Goal: Task Accomplishment & Management: Manage account settings

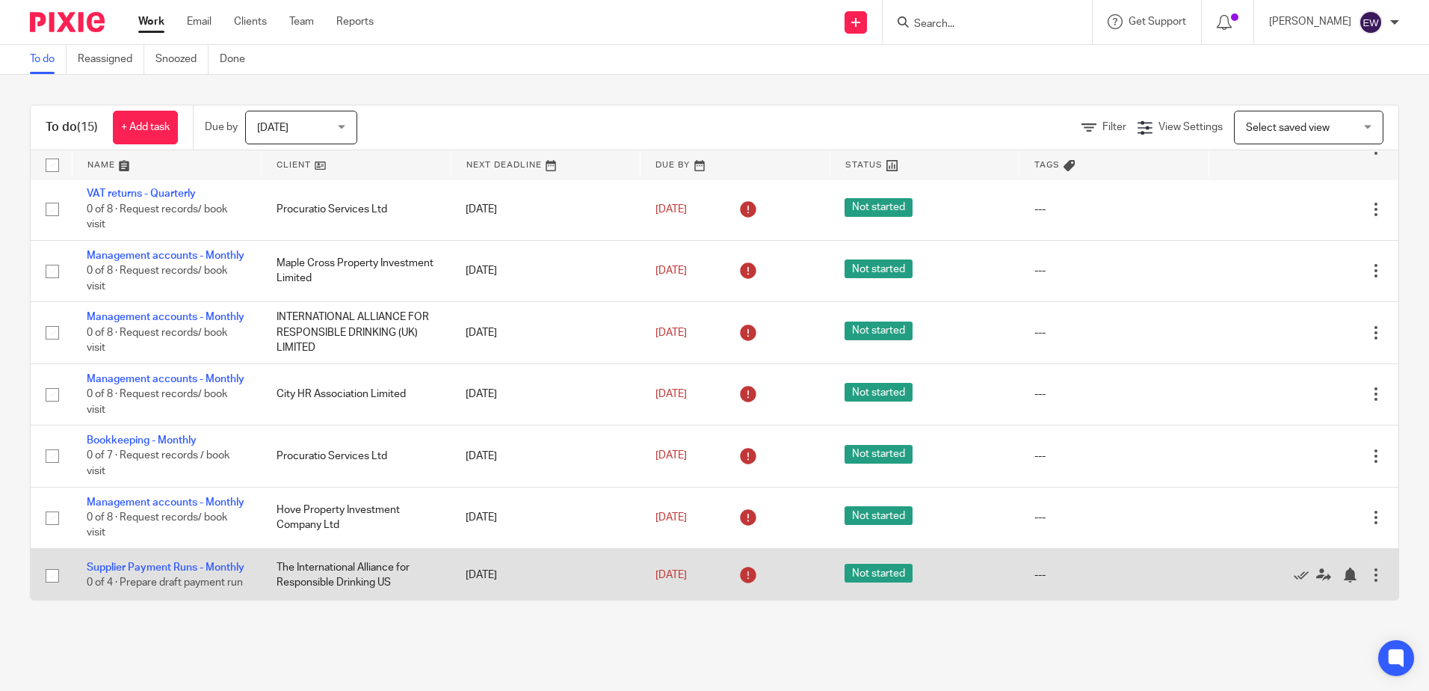
scroll to position [463, 0]
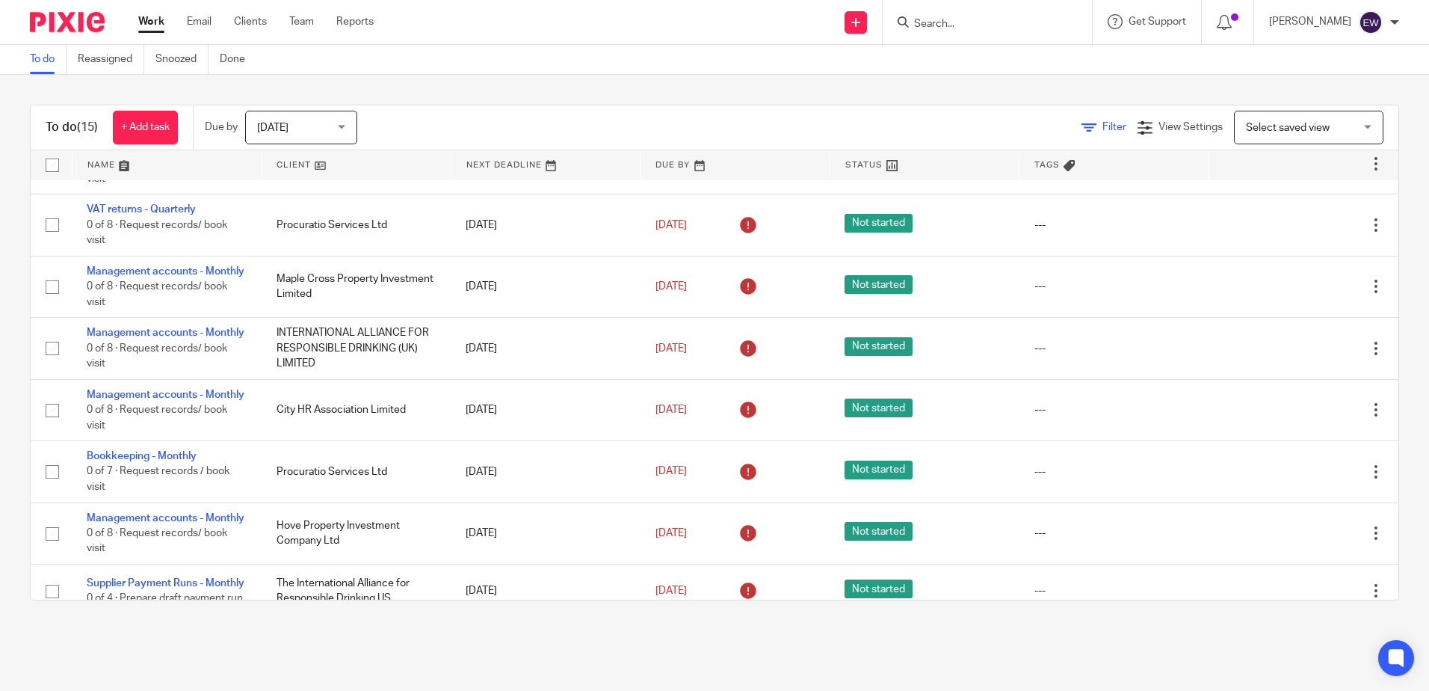
click at [1103, 129] on span "Filter" at bounding box center [1115, 127] width 24 height 10
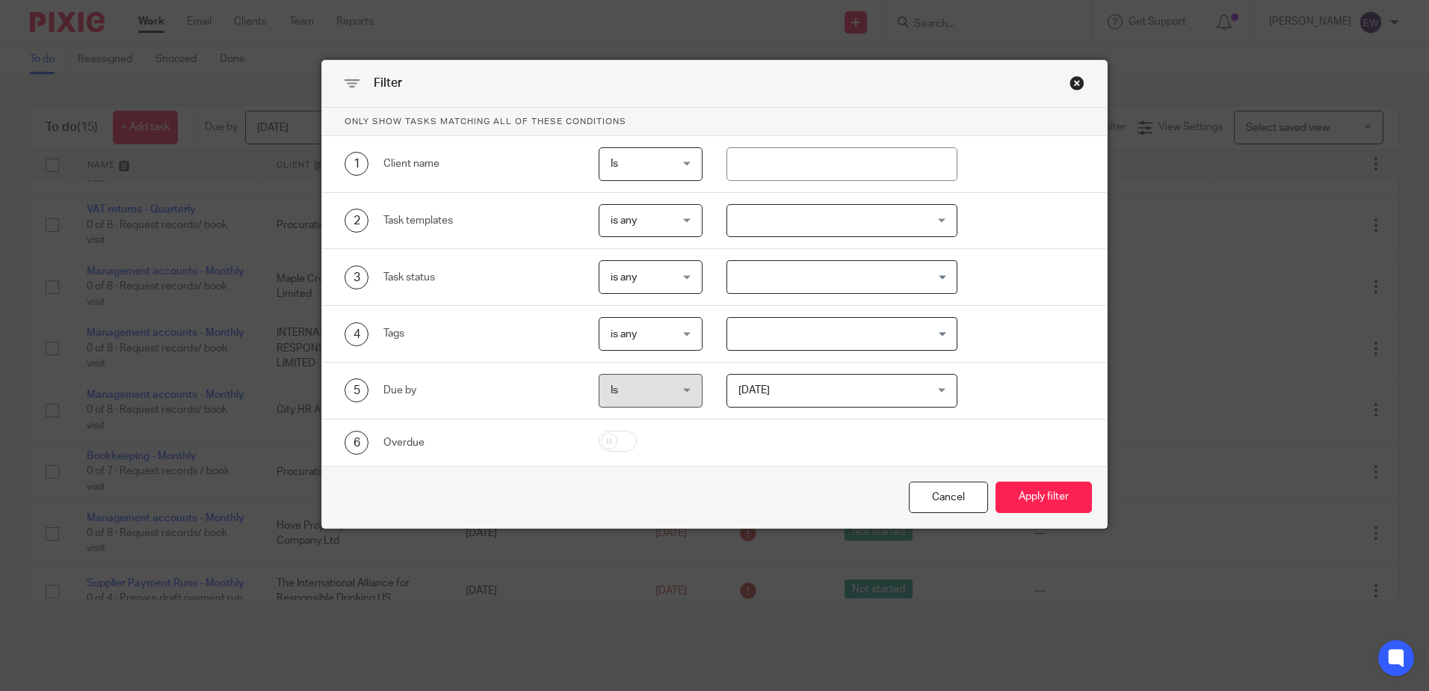
click at [819, 181] on div "1 Client name Is Is Is Is not is" at bounding box center [714, 164] width 785 height 57
click at [822, 176] on input "text" at bounding box center [842, 164] width 231 height 34
type input "city hr"
click at [996, 481] on button "Apply filter" at bounding box center [1044, 497] width 96 height 32
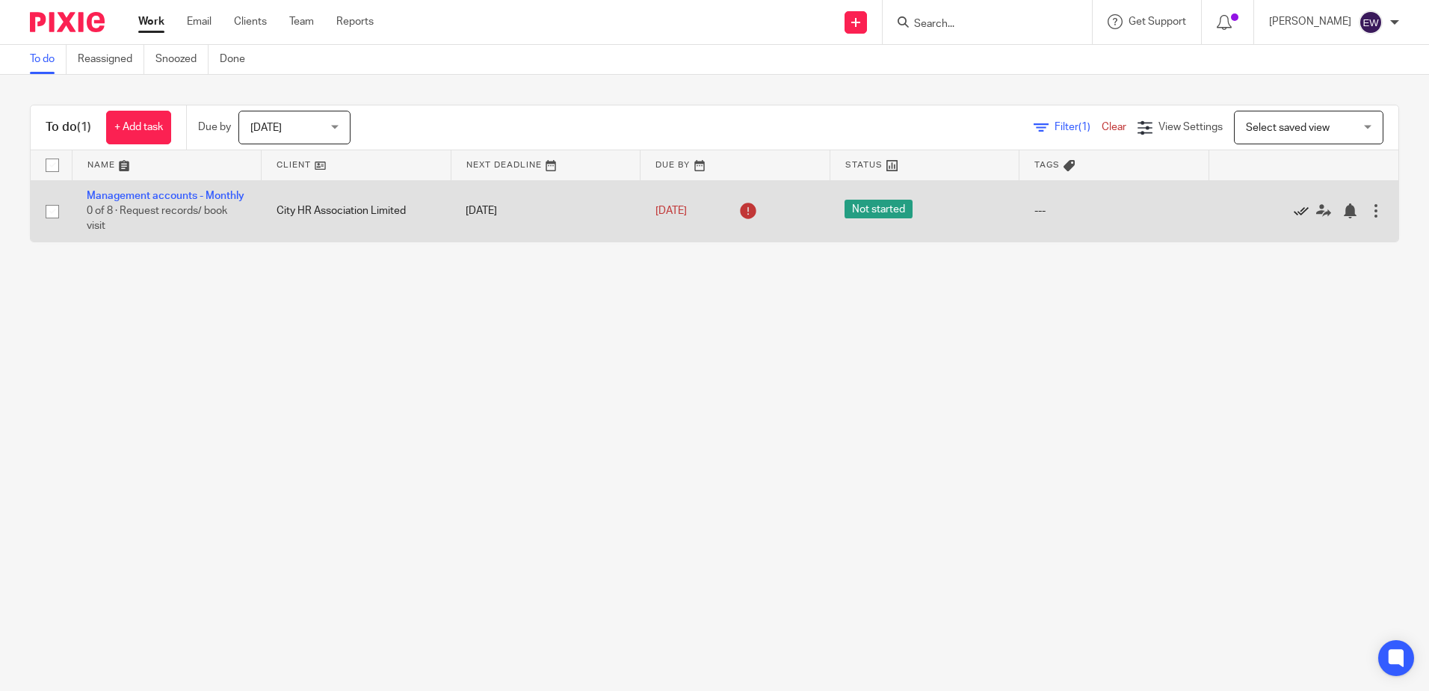
click at [1294, 218] on icon at bounding box center [1301, 210] width 15 height 15
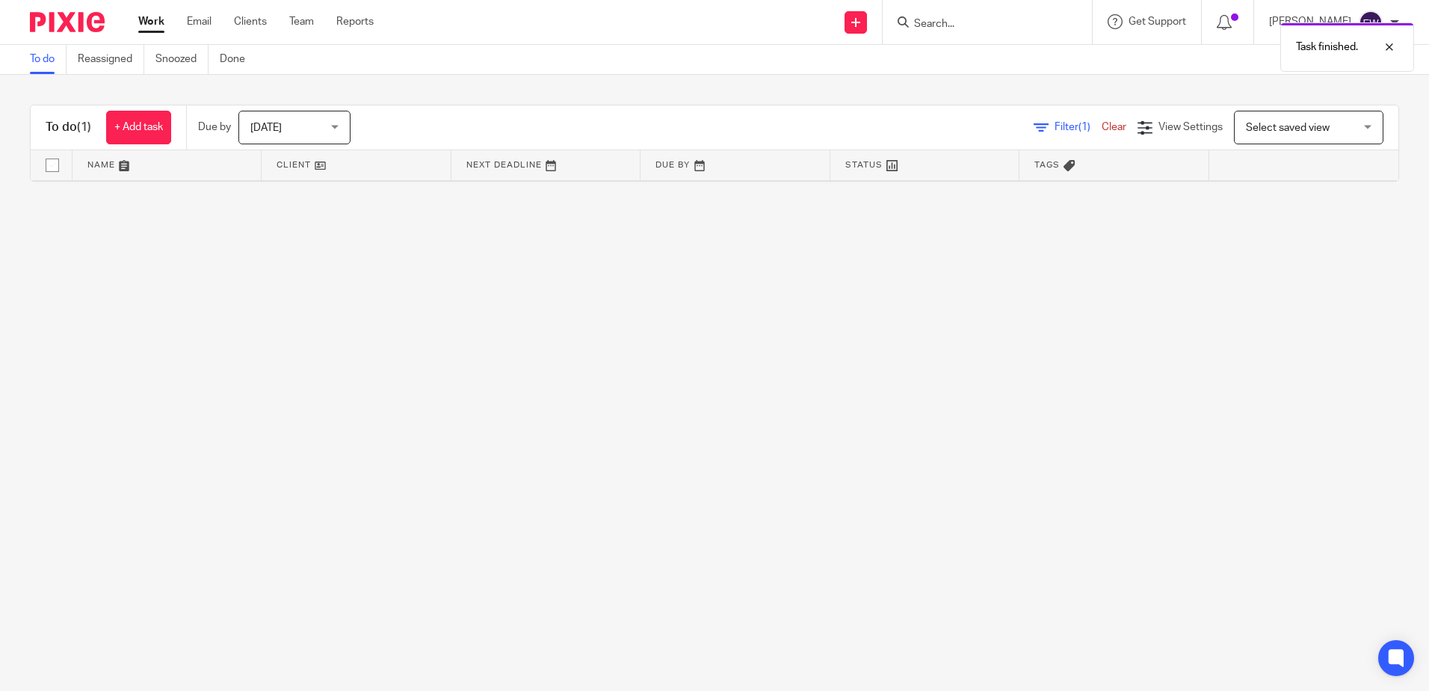
click at [87, 22] on img at bounding box center [67, 22] width 75 height 20
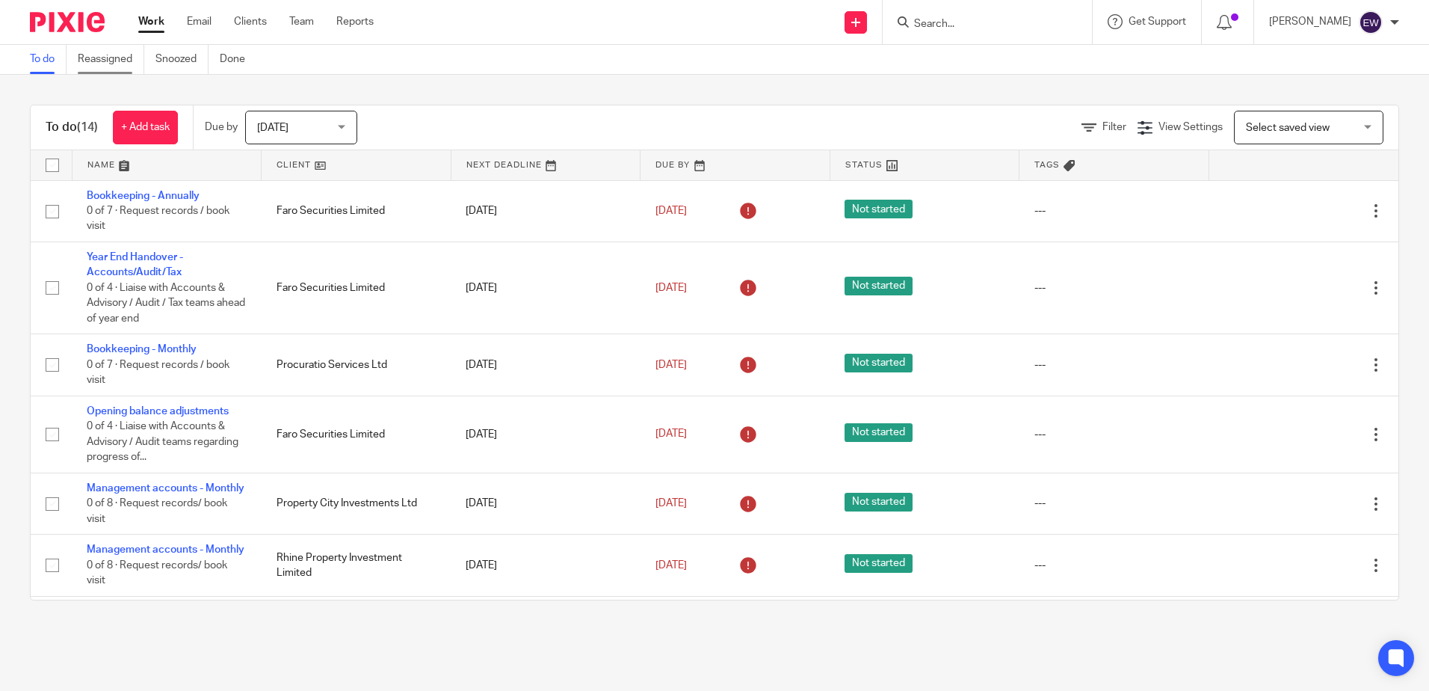
click at [96, 46] on link "Reassigned" at bounding box center [111, 59] width 67 height 29
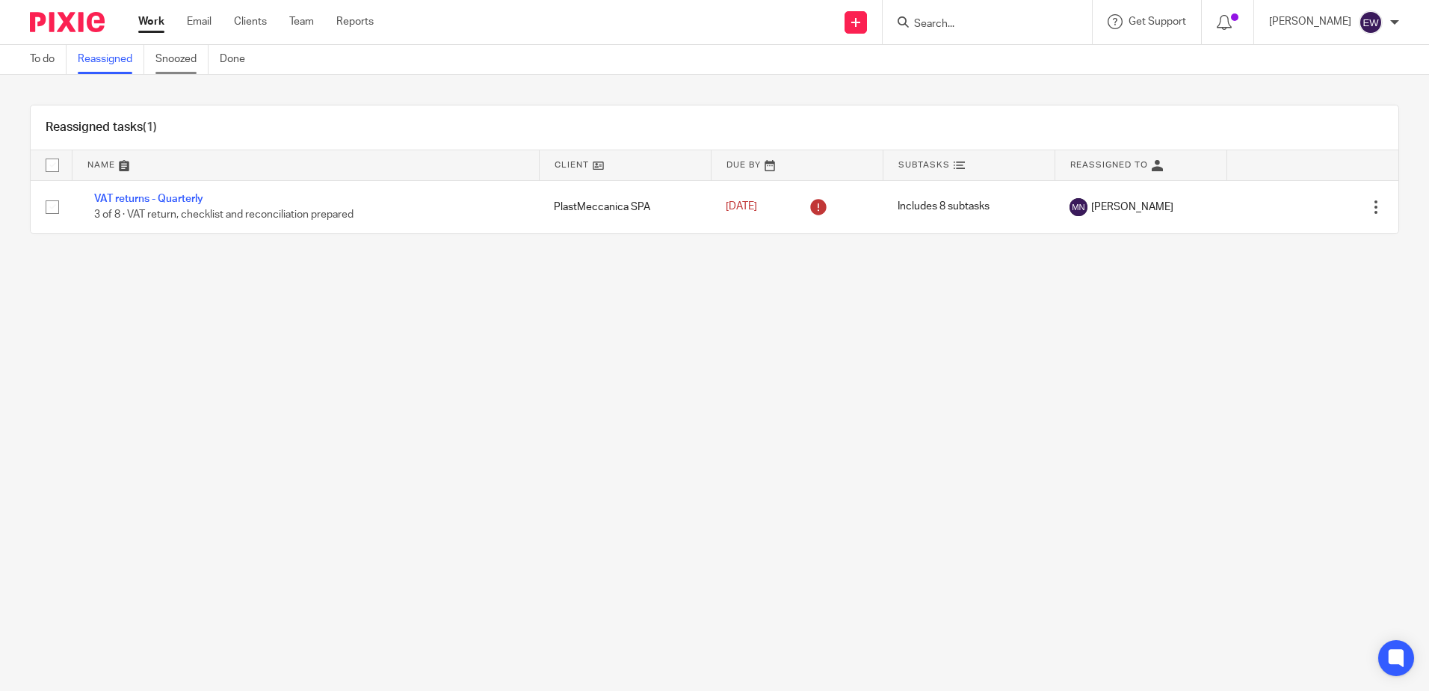
click at [191, 58] on link "Snoozed" at bounding box center [181, 59] width 53 height 29
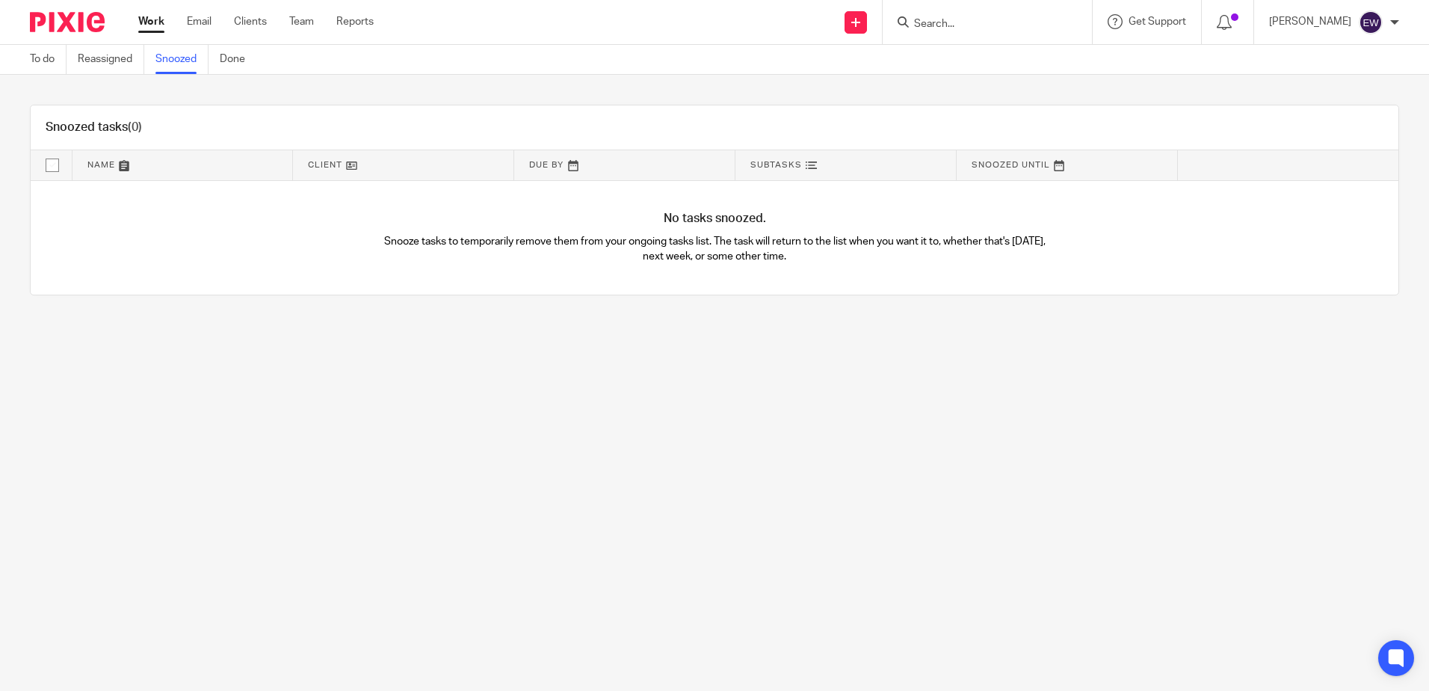
click at [249, 67] on link "Done" at bounding box center [238, 59] width 37 height 29
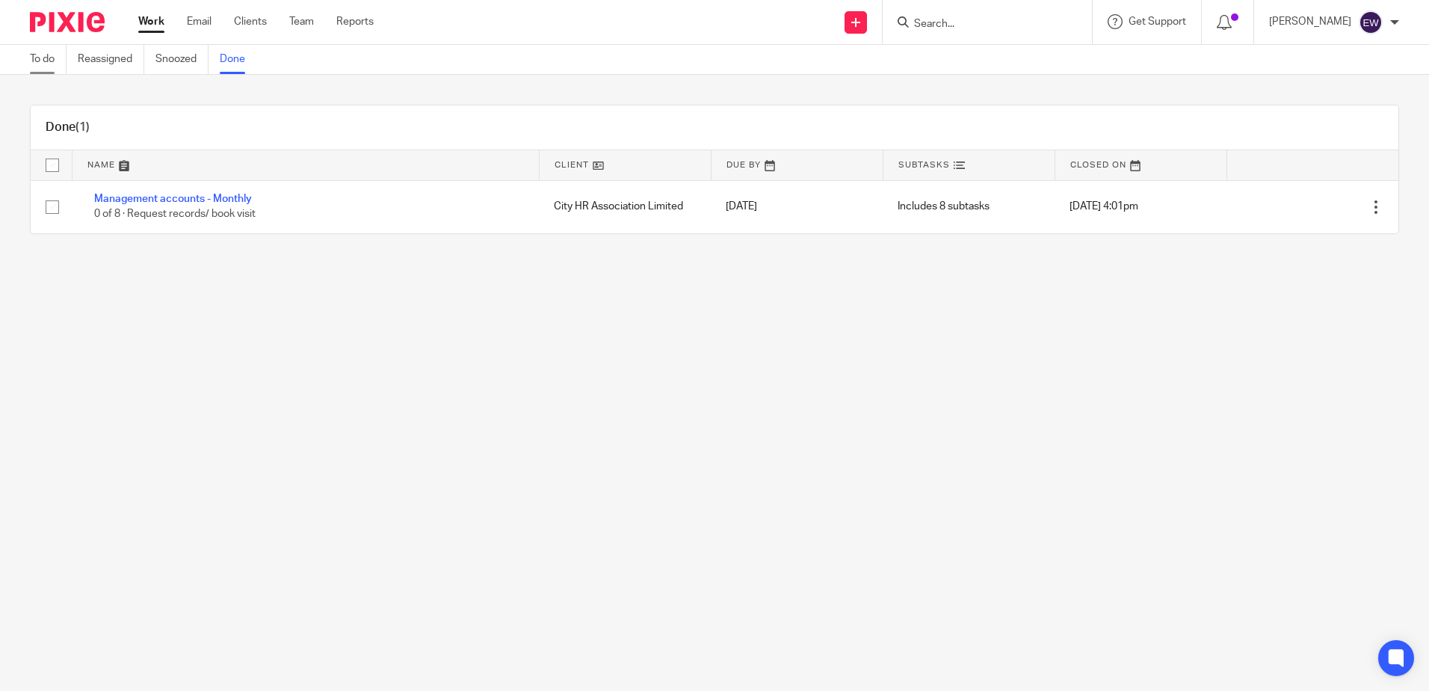
click at [49, 60] on link "To do" at bounding box center [48, 59] width 37 height 29
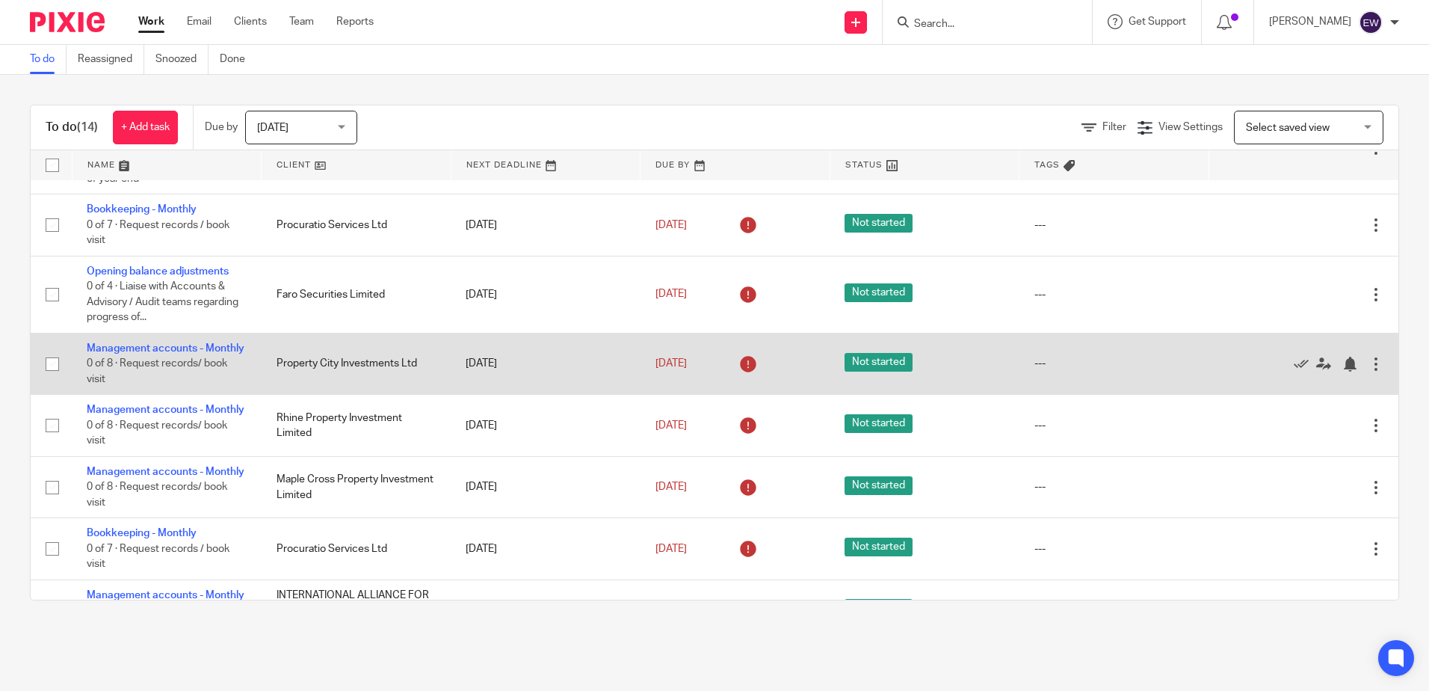
scroll to position [150, 0]
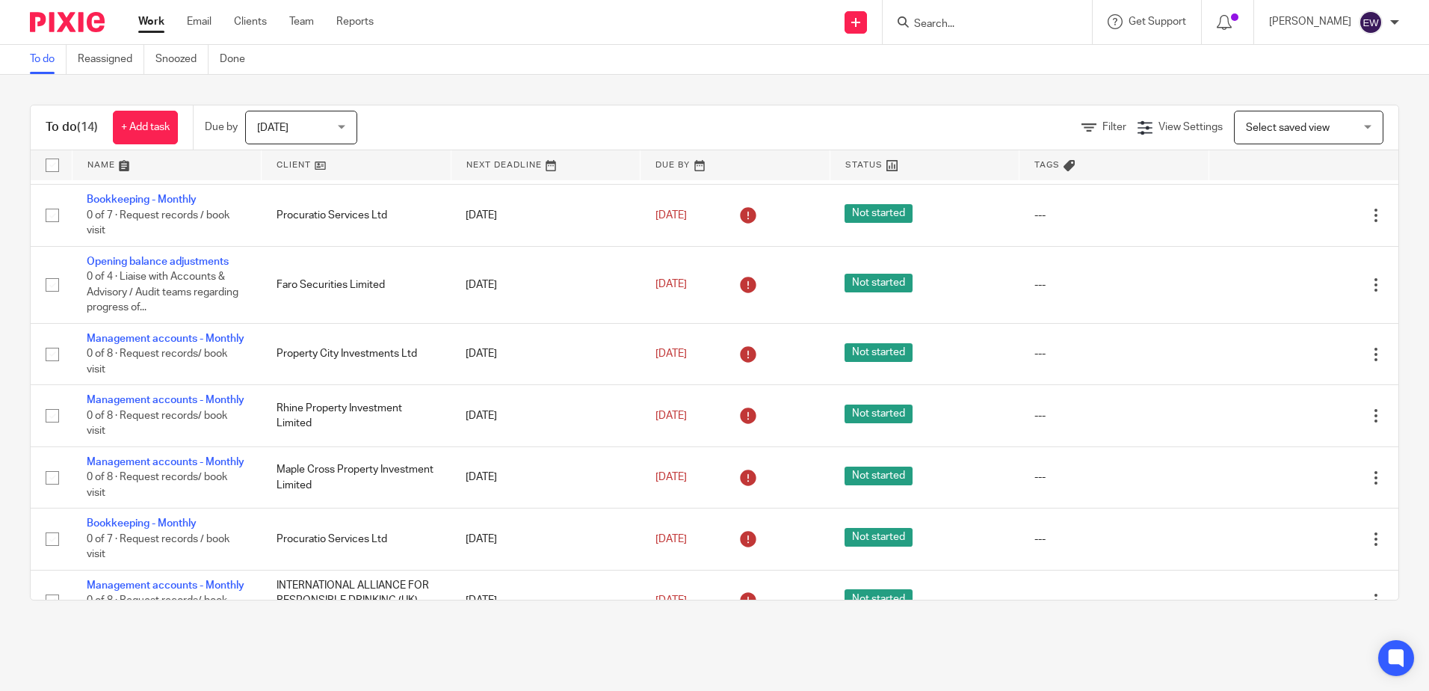
click at [1254, 31] on div at bounding box center [1228, 22] width 52 height 44
click at [1232, 27] on icon at bounding box center [1224, 22] width 15 height 15
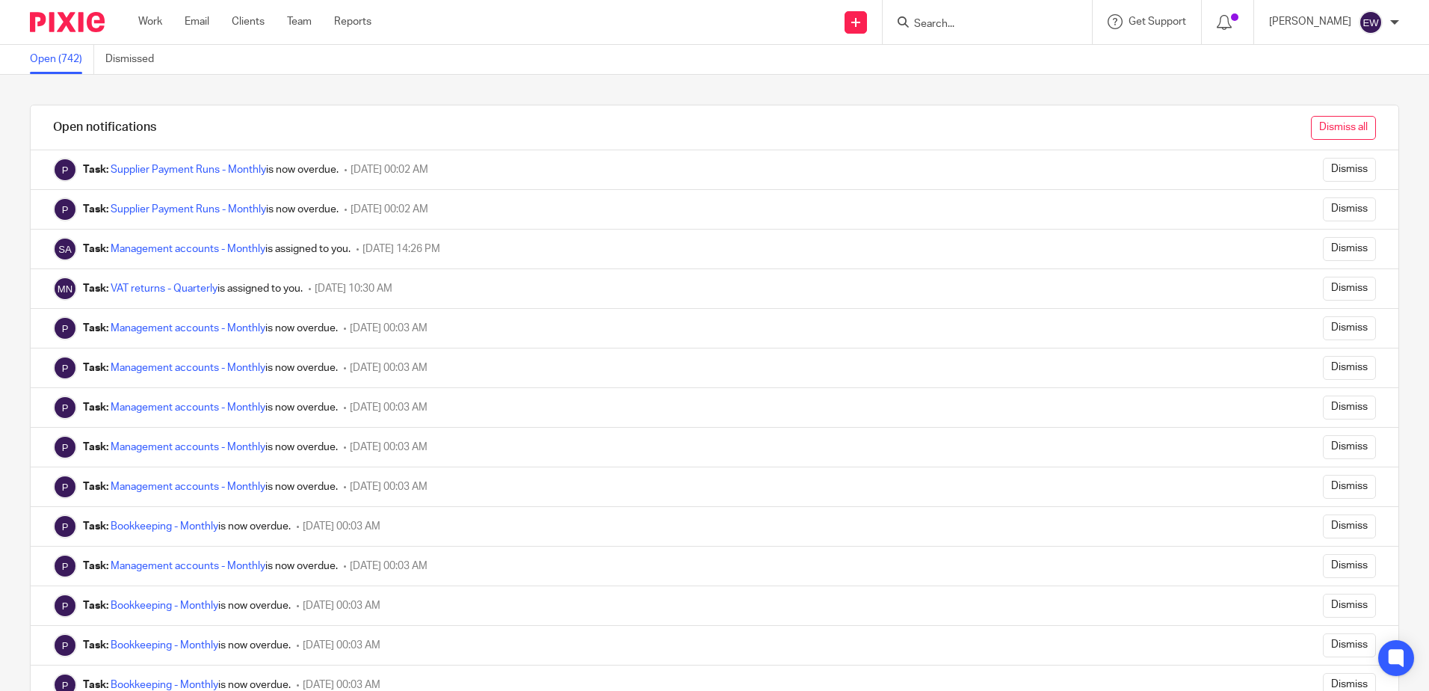
click at [1348, 116] on input "Dismiss all" at bounding box center [1343, 128] width 65 height 24
